Goal: Task Accomplishment & Management: Use online tool/utility

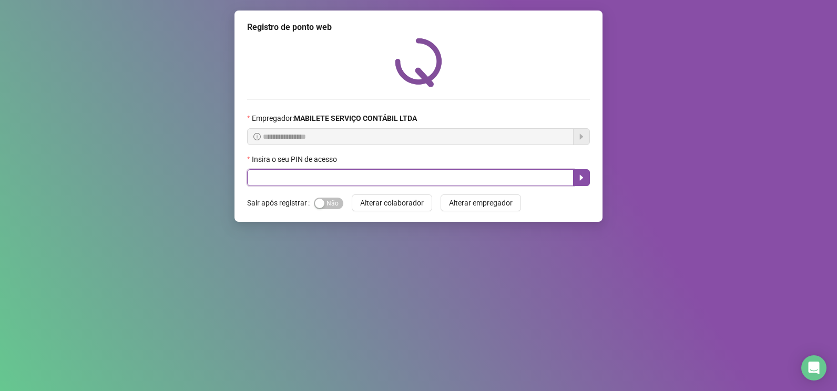
click at [318, 180] on input "text" at bounding box center [410, 177] width 326 height 17
type input "*****"
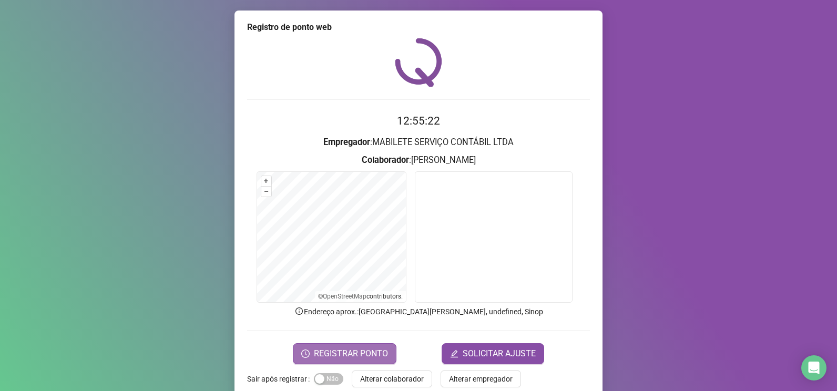
click at [352, 349] on span "REGISTRAR PONTO" at bounding box center [351, 353] width 74 height 13
